Goal: Find specific page/section: Find specific page/section

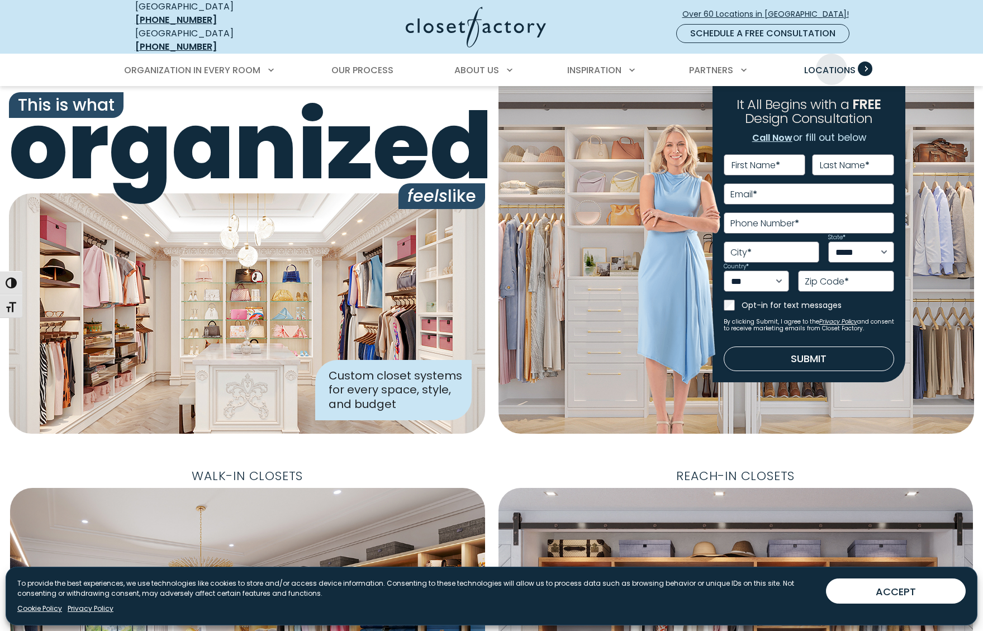
click at [832, 64] on span "Locations" at bounding box center [829, 70] width 51 height 13
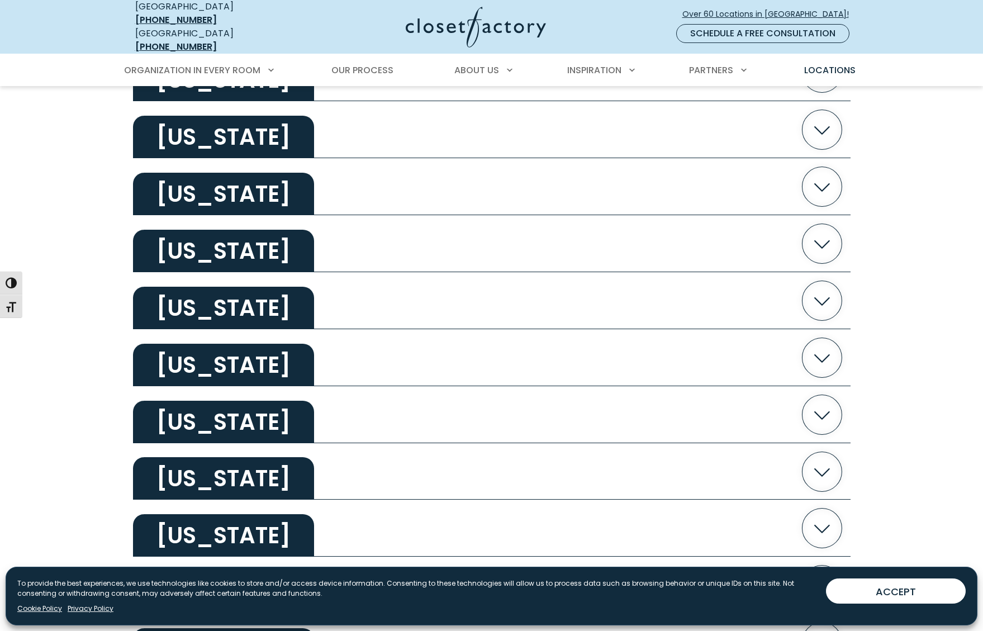
scroll to position [894, 0]
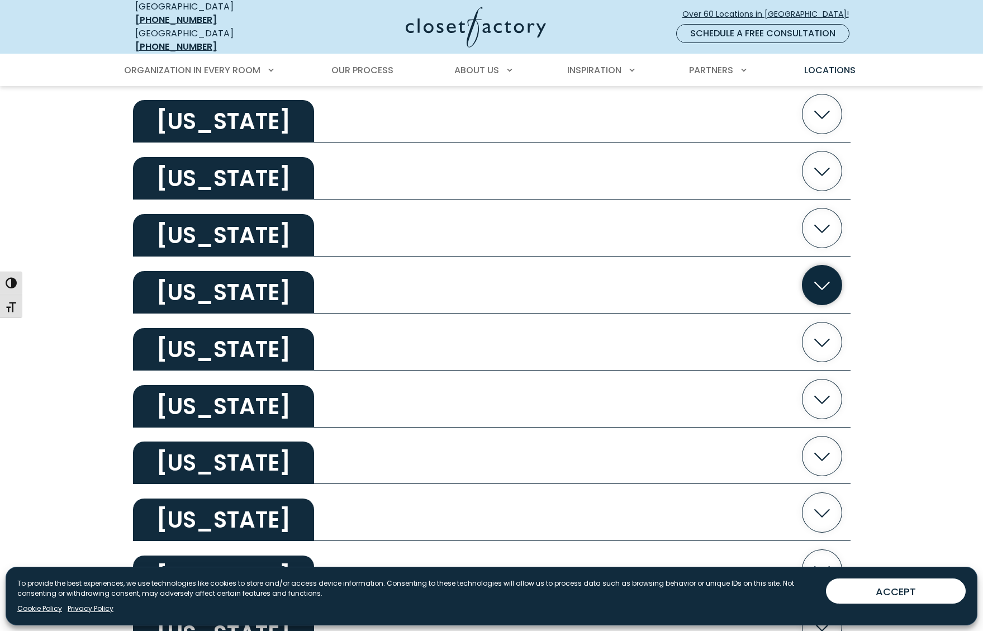
click at [212, 277] on h2 "Kansas" at bounding box center [223, 292] width 181 height 42
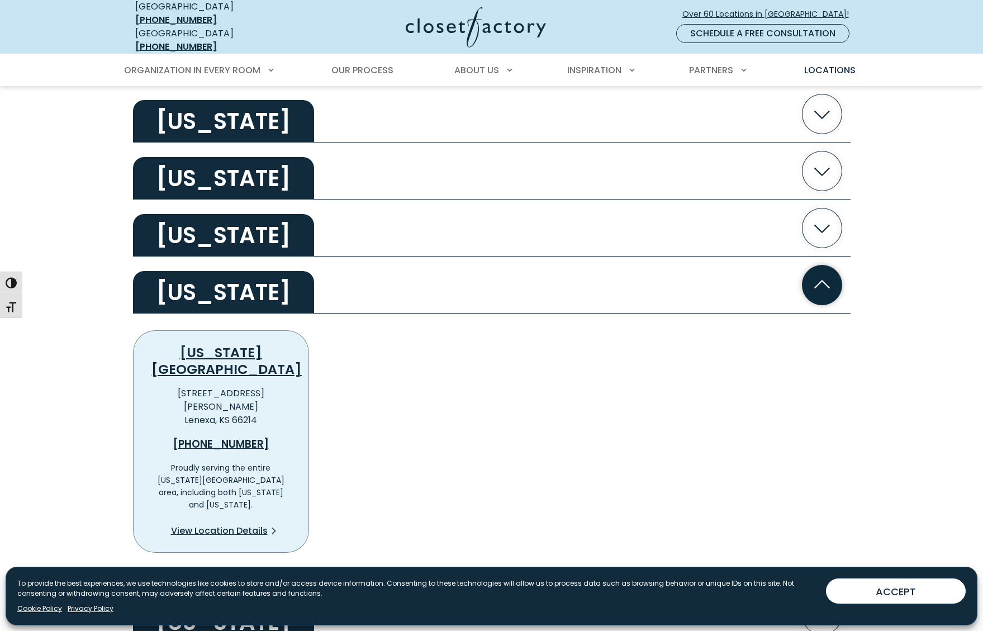
click at [174, 286] on h2 "Kansas" at bounding box center [223, 292] width 181 height 42
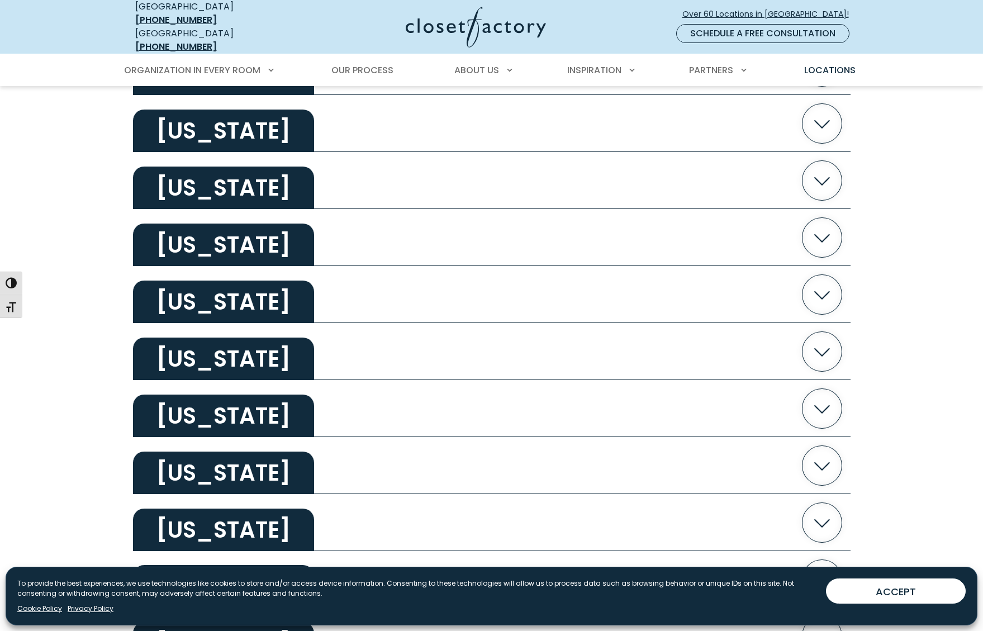
scroll to position [1509, 0]
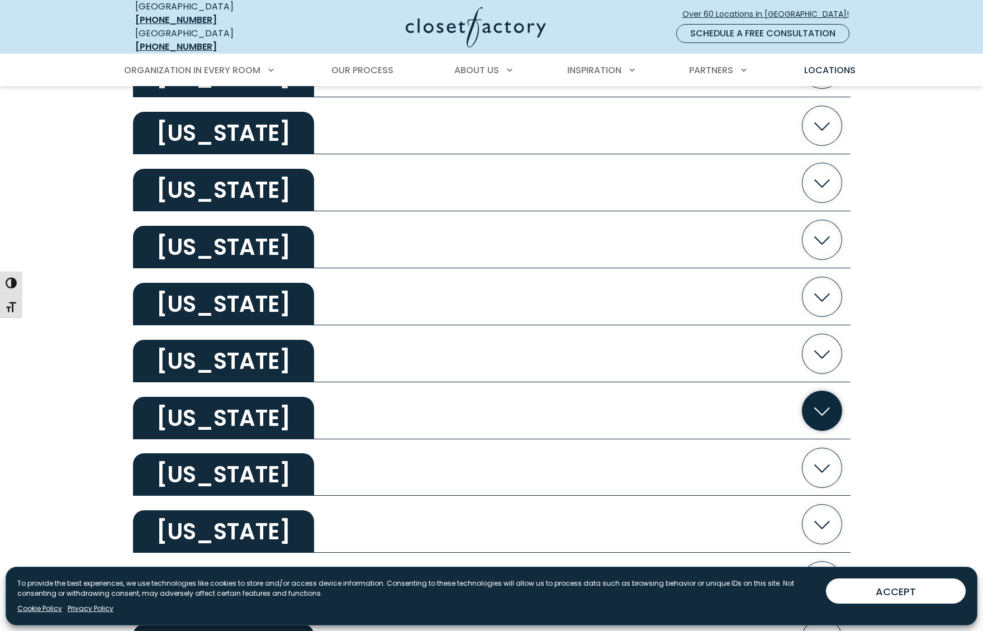
click at [215, 401] on h2 "Oklahoma" at bounding box center [223, 418] width 181 height 42
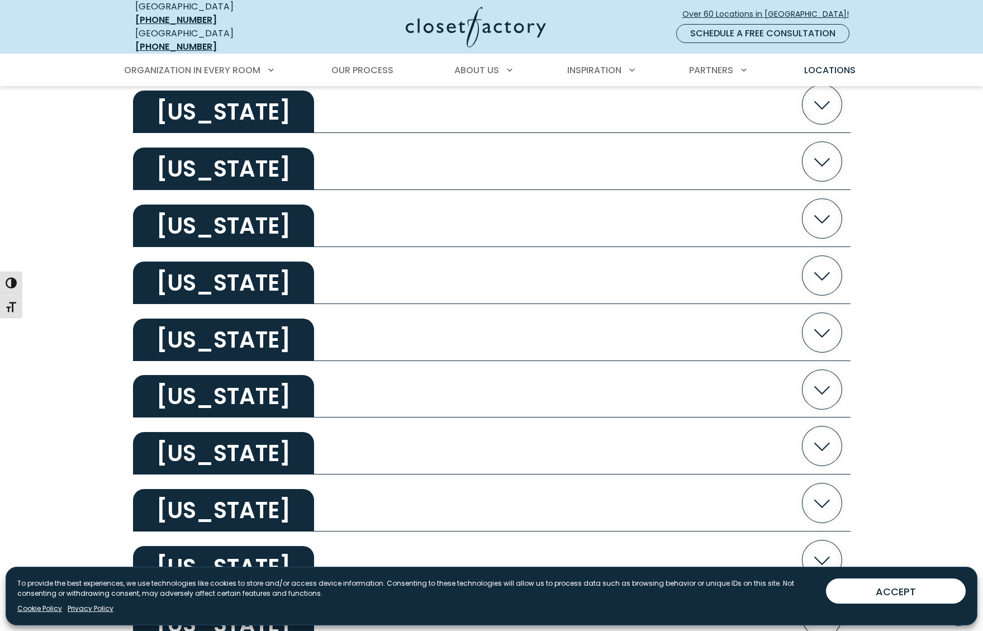
scroll to position [279, 0]
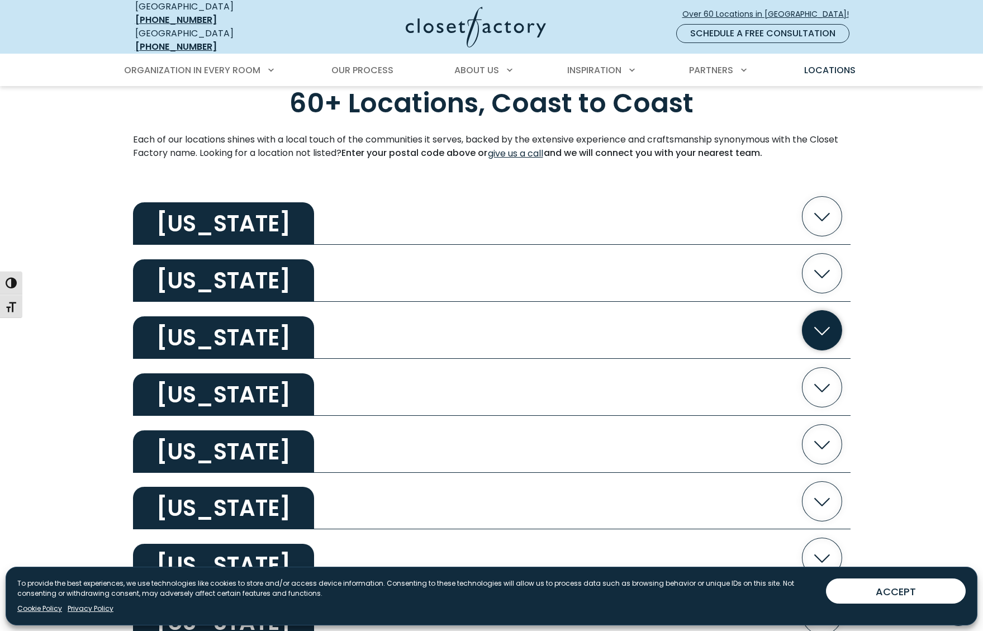
click at [220, 326] on h2 "Arkansas" at bounding box center [223, 337] width 181 height 42
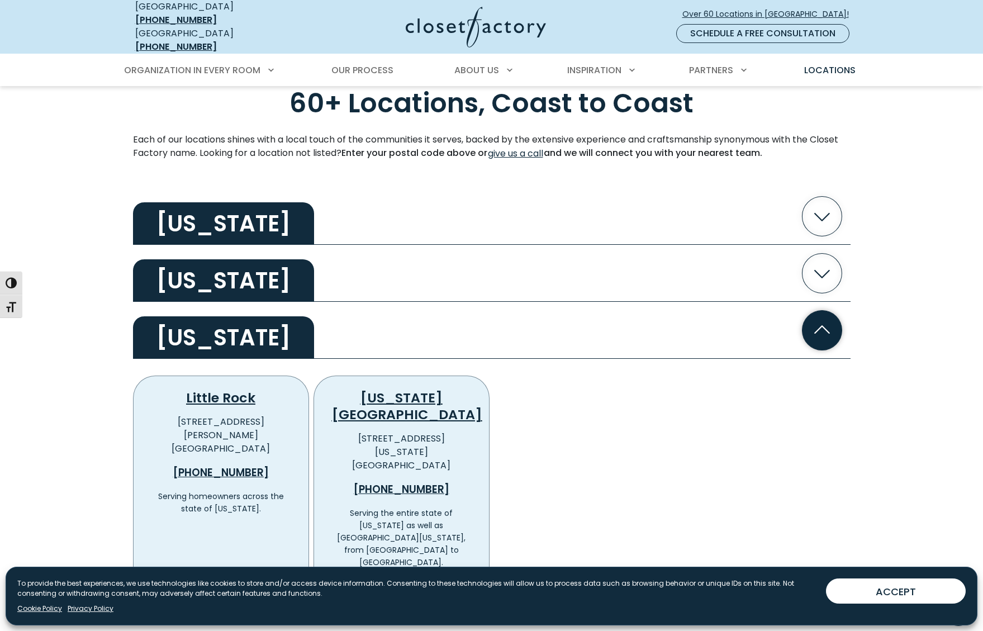
click at [173, 331] on h2 "Arkansas" at bounding box center [223, 337] width 181 height 42
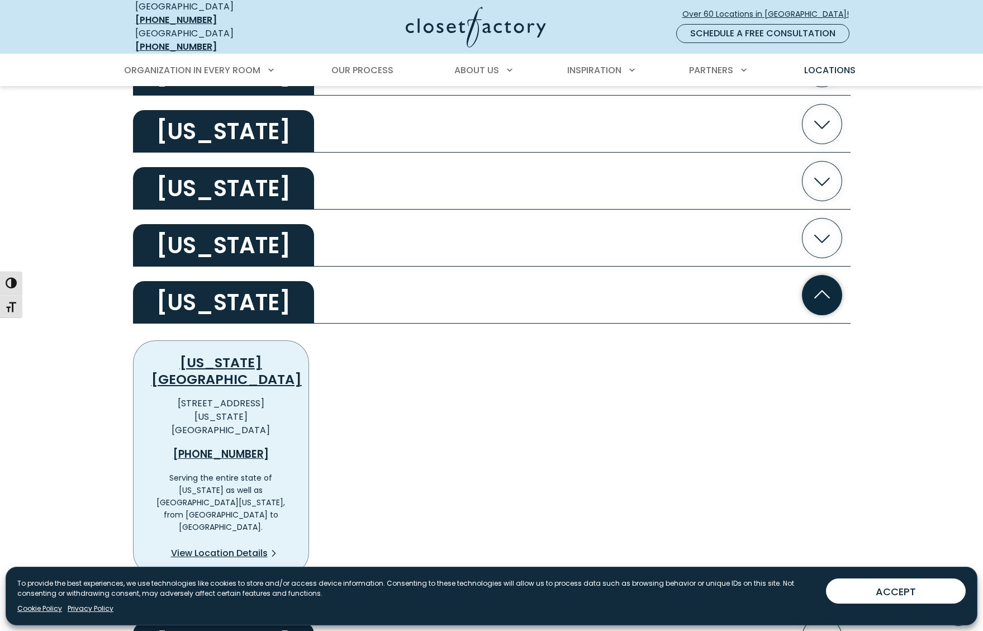
scroll to position [1621, 0]
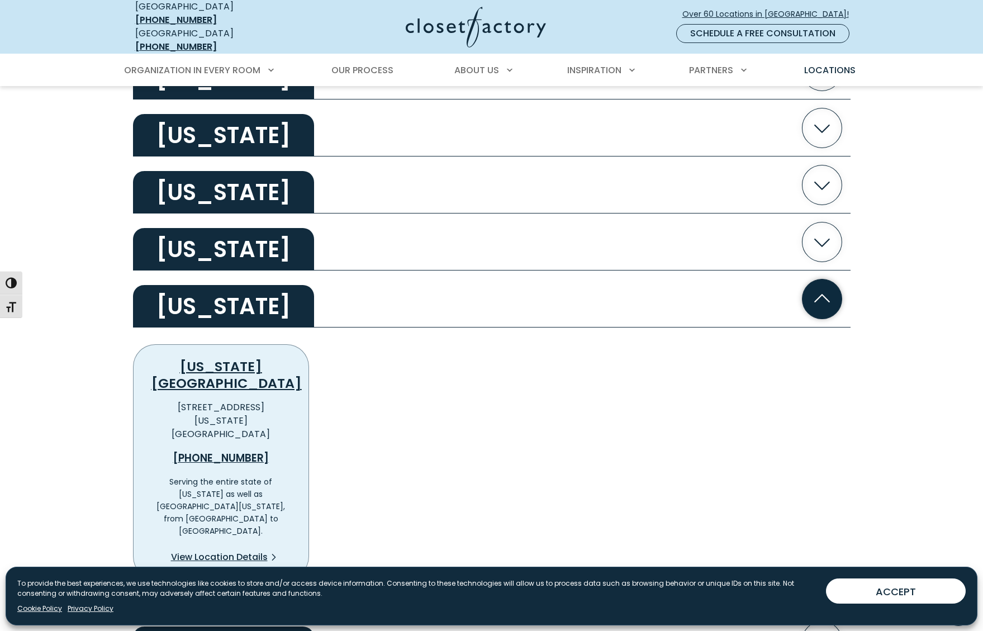
click at [217, 287] on h2 "Oklahoma" at bounding box center [223, 306] width 181 height 42
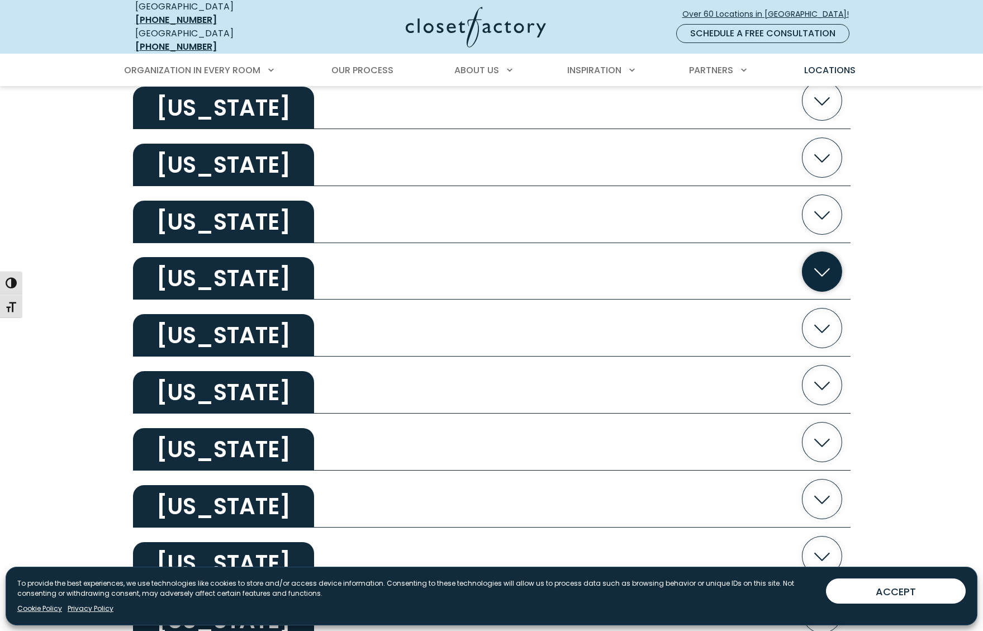
scroll to position [1844, 0]
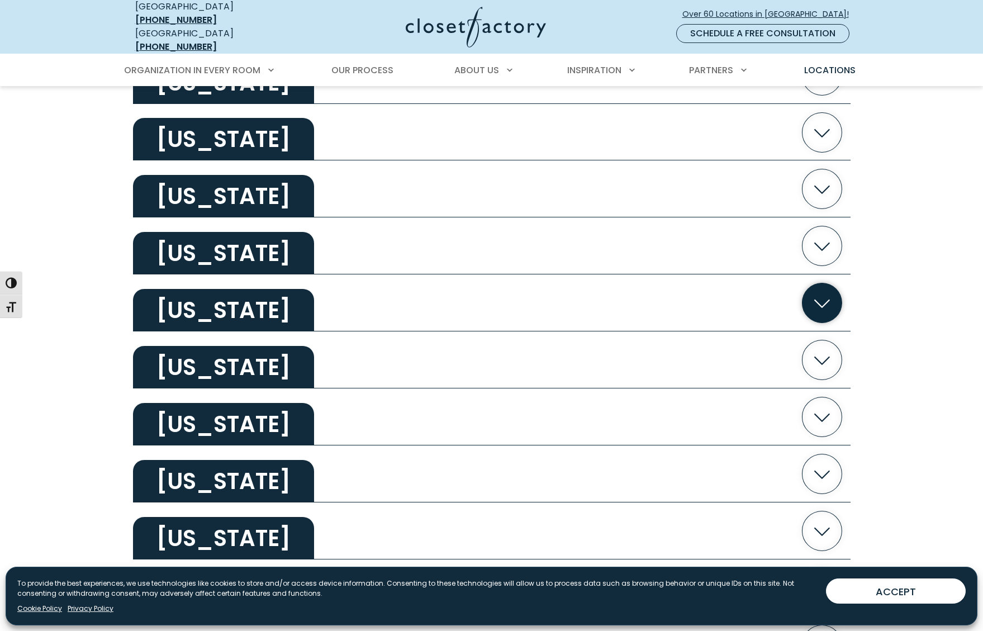
click at [207, 300] on h2 "South Carolina" at bounding box center [223, 310] width 181 height 42
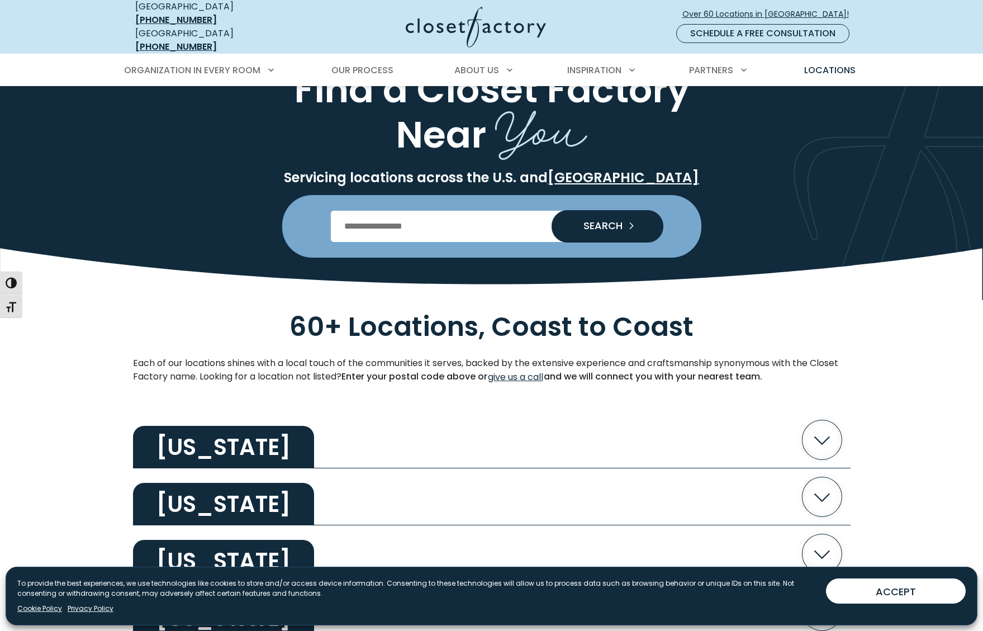
scroll to position [0, 0]
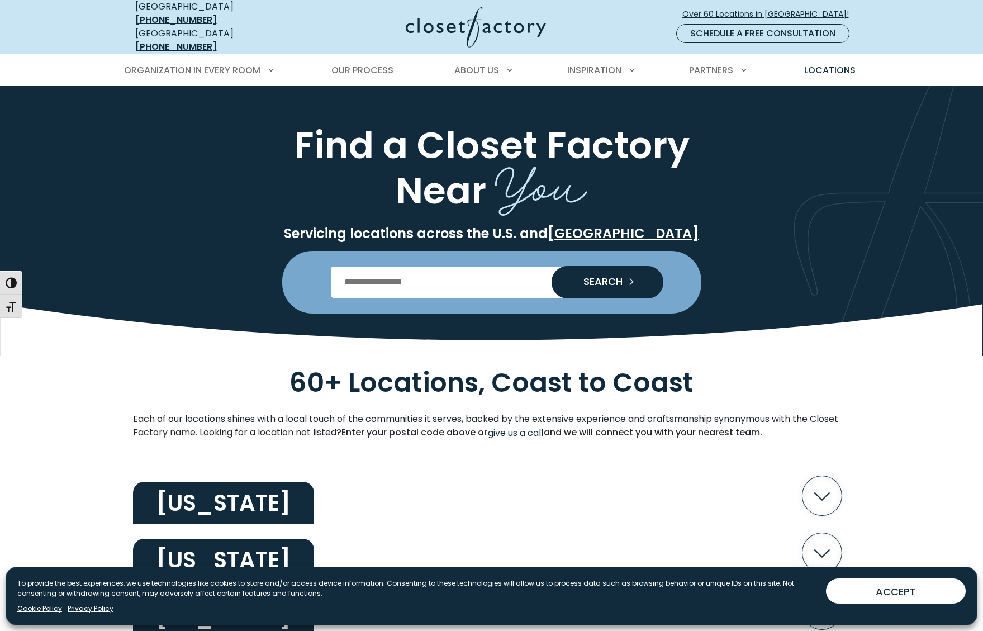
click at [397, 272] on input "Enter Postal Code" at bounding box center [491, 282] width 321 height 31
type input "*****"
click at [552, 266] on button "SEARCH" at bounding box center [608, 282] width 112 height 32
